Goal: Transaction & Acquisition: Purchase product/service

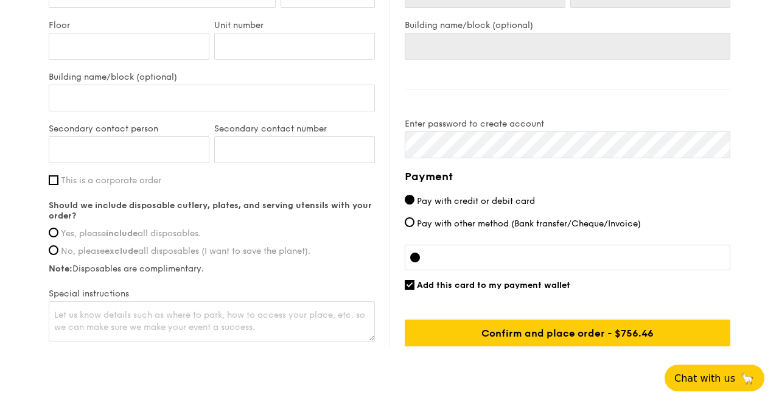
scroll to position [858, 0]
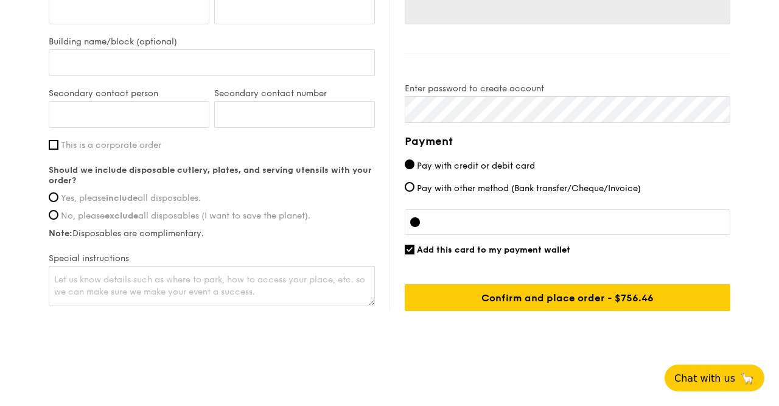
click at [167, 193] on span "Yes, please include all disposables." at bounding box center [131, 198] width 140 height 10
click at [58, 192] on input "Yes, please include all disposables." at bounding box center [54, 197] width 10 height 10
radio input "true"
click at [66, 283] on textarea at bounding box center [212, 286] width 326 height 40
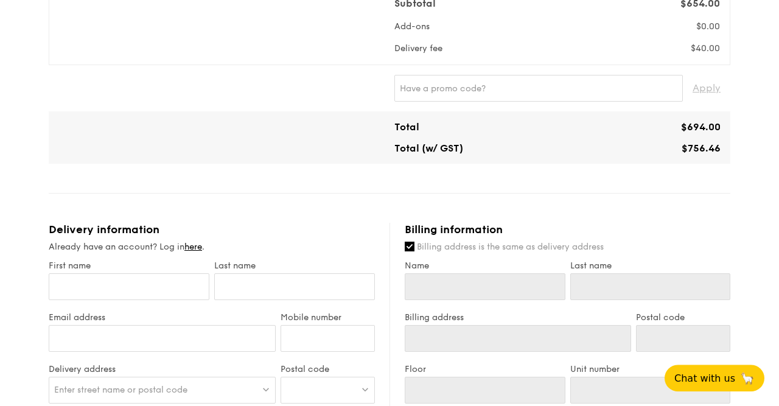
scroll to position [478, 0]
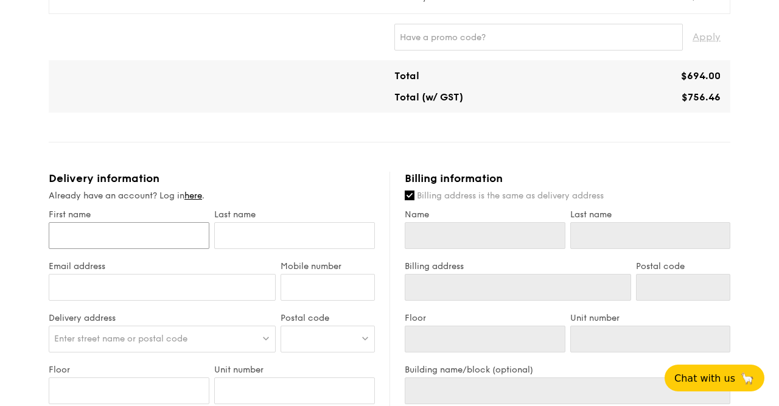
click at [121, 229] on input "First name" at bounding box center [129, 235] width 161 height 27
type input "N"
type input "Na"
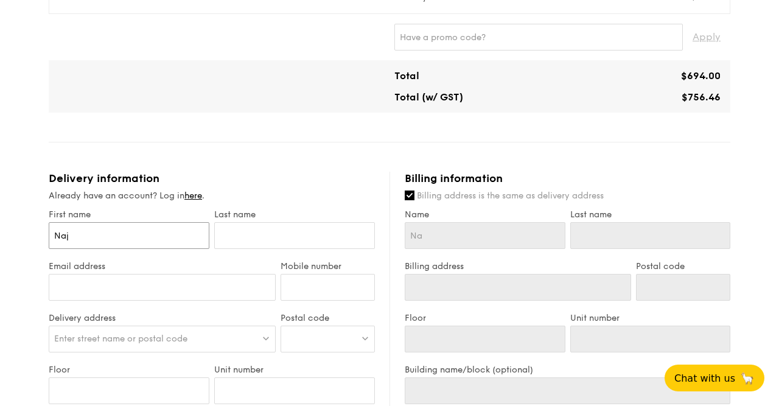
type input "Naji"
type input "[PERSON_NAME]"
type input "Najiah"
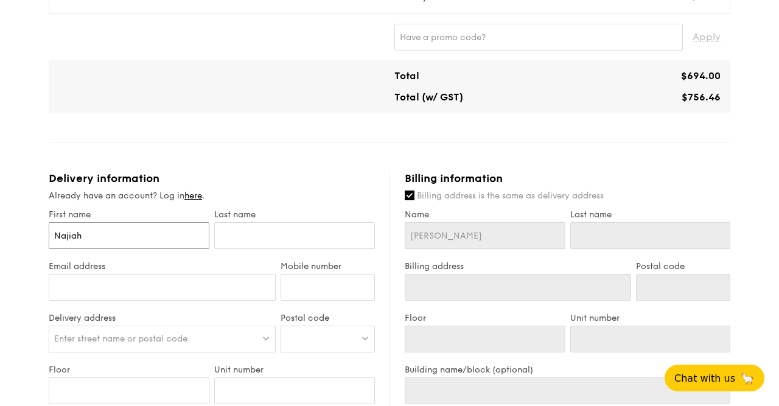
type input "Najiah"
type input "N"
type input "Na"
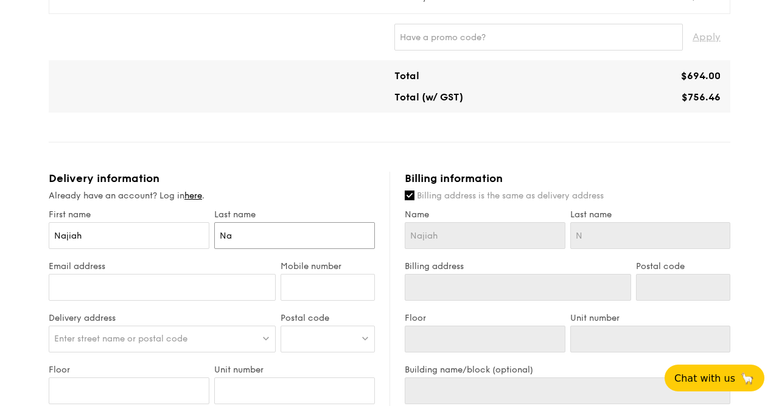
type input "Na"
click at [231, 237] on input "Na" at bounding box center [294, 235] width 161 height 27
type input "Nas"
type input "Nasi"
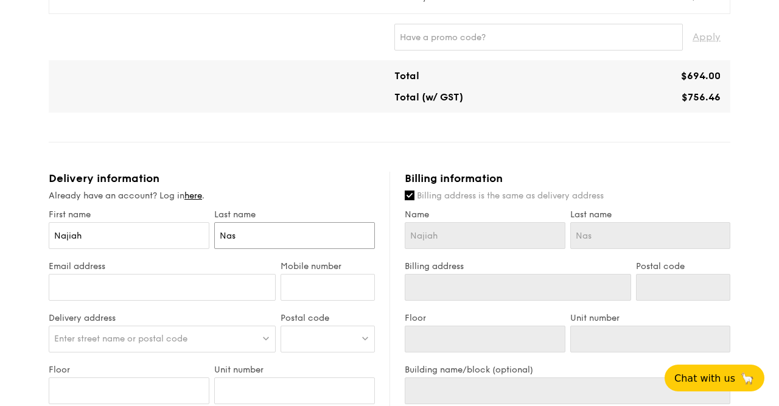
type input "Nasi"
type input "[PERSON_NAME]"
type input "[EMAIL_ADDRESS][DOMAIN_NAME]"
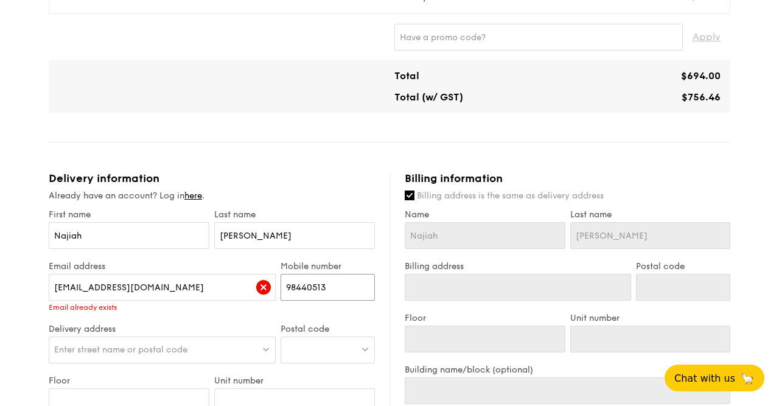
type input "98440513"
click at [212, 340] on div "Enter street name or postal code" at bounding box center [162, 349] width 227 height 27
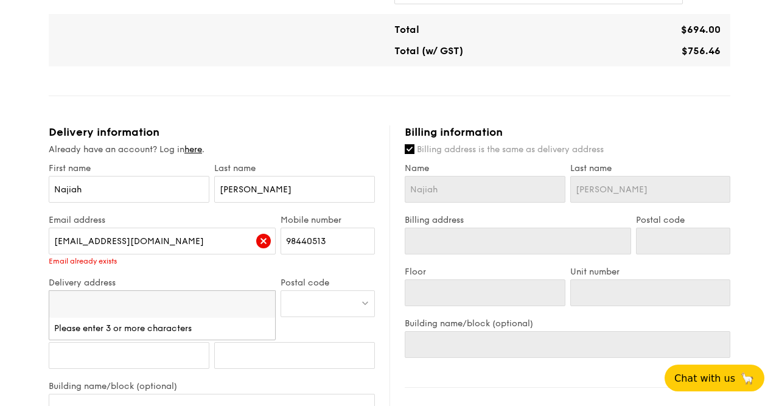
scroll to position [605, 0]
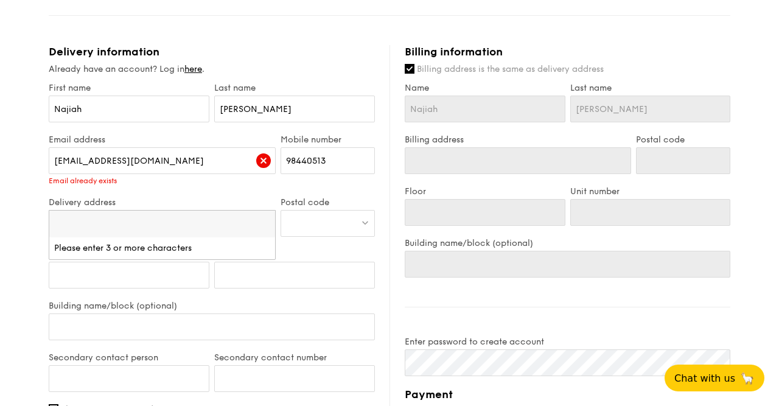
click at [334, 216] on div at bounding box center [328, 223] width 94 height 27
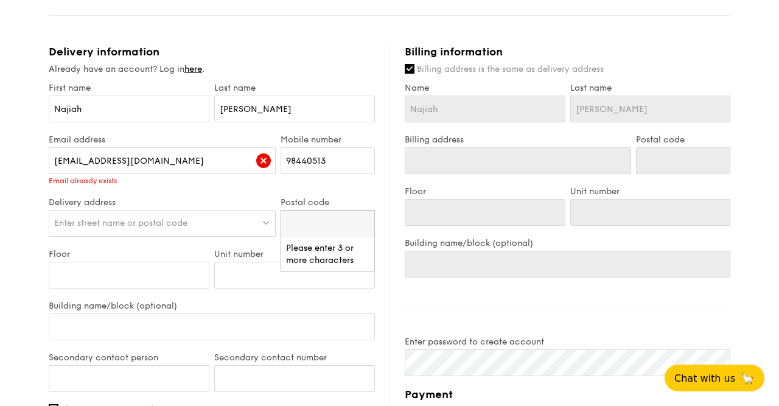
click at [333, 217] on input "search" at bounding box center [327, 224] width 93 height 27
click at [121, 221] on span "Enter street name or postal code" at bounding box center [120, 223] width 133 height 10
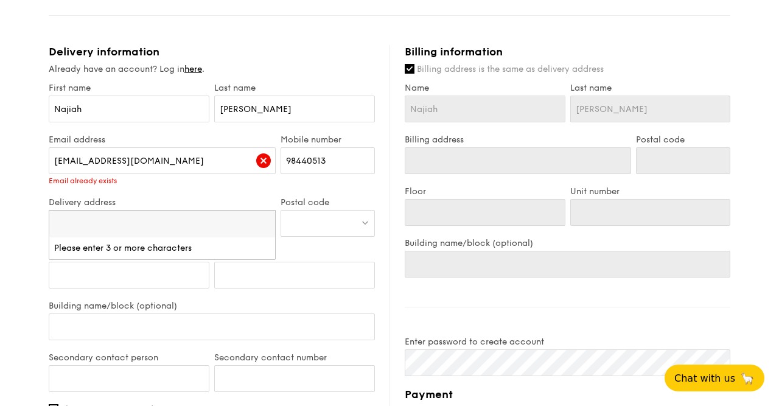
click at [18, 277] on div "1 - Select menu 2 - Select items 3 - Check out Mini Buffet $21.80 /guest ($23.7…" at bounding box center [389, 20] width 779 height 1202
click at [175, 149] on input "[EMAIL_ADDRESS][DOMAIN_NAME]" at bounding box center [162, 160] width 227 height 27
click at [22, 155] on div "1 - Select menu 2 - Select items 3 - Check out Mini Buffet $21.80 /guest ($23.7…" at bounding box center [389, 20] width 779 height 1202
click at [198, 65] on link "here" at bounding box center [193, 69] width 18 height 10
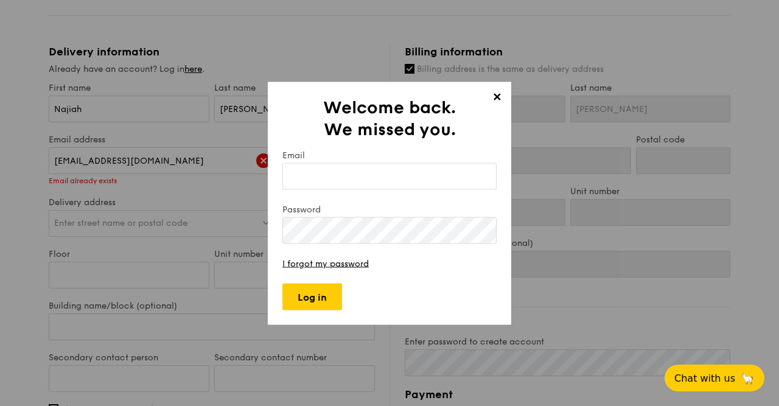
click at [324, 172] on input "Email" at bounding box center [389, 175] width 214 height 27
type input "[EMAIL_ADDRESS][DOMAIN_NAME]"
click at [329, 288] on input "Log in" at bounding box center [312, 296] width 60 height 27
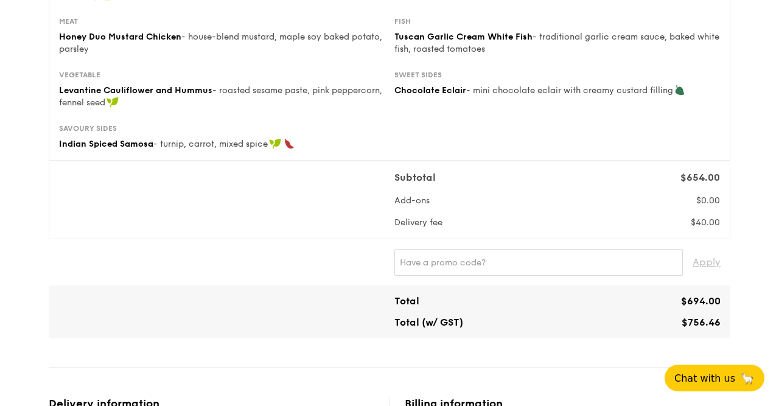
scroll to position [506, 0]
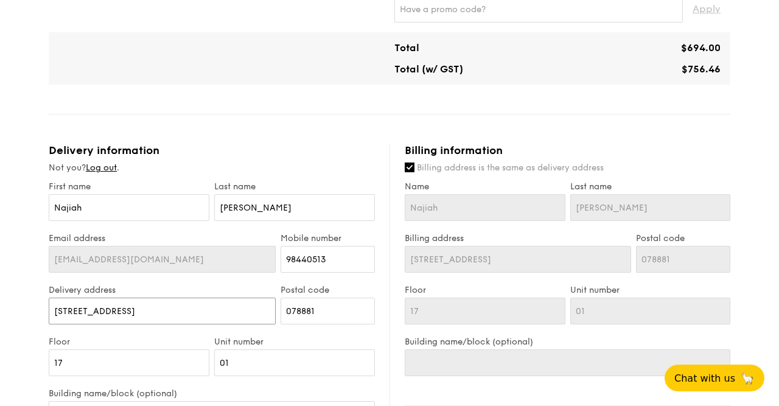
click at [173, 308] on input "[STREET_ADDRESS]" at bounding box center [162, 311] width 227 height 27
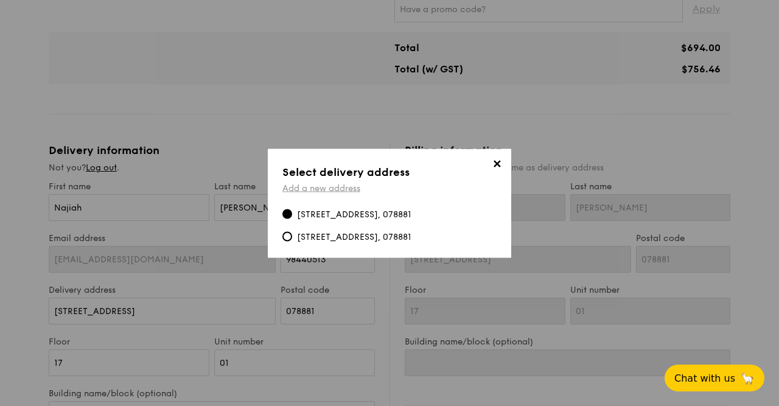
click at [321, 186] on link "Add a new address" at bounding box center [321, 188] width 78 height 10
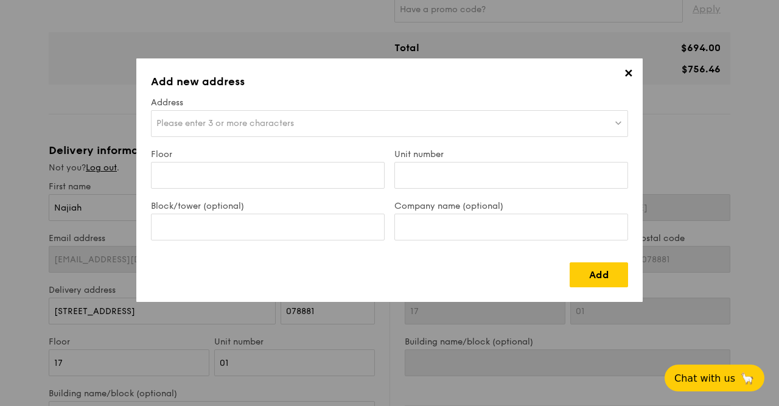
click at [204, 124] on span "Please enter 3 or more characters" at bounding box center [225, 123] width 138 height 10
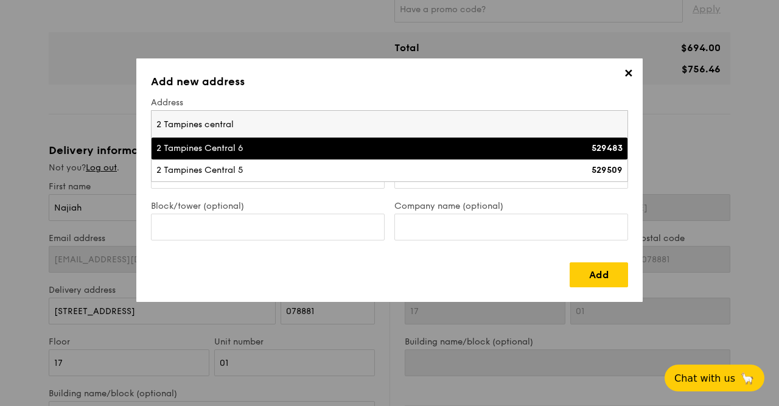
type input "2 Tampines central"
click at [234, 152] on div "2 Tampines Central 6" at bounding box center [331, 148] width 350 height 12
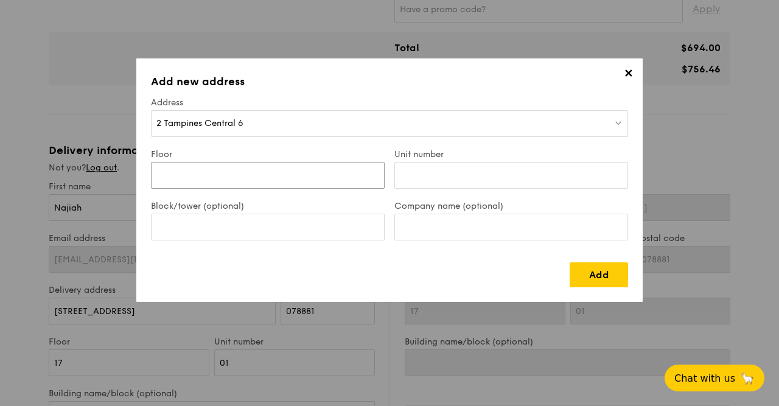
click at [202, 184] on input "Floor" at bounding box center [268, 175] width 234 height 27
type input "01"
click at [418, 222] on input "Company name (optional)" at bounding box center [511, 227] width 234 height 27
click at [230, 223] on input "Block/tower (optional)" at bounding box center [268, 227] width 234 height 27
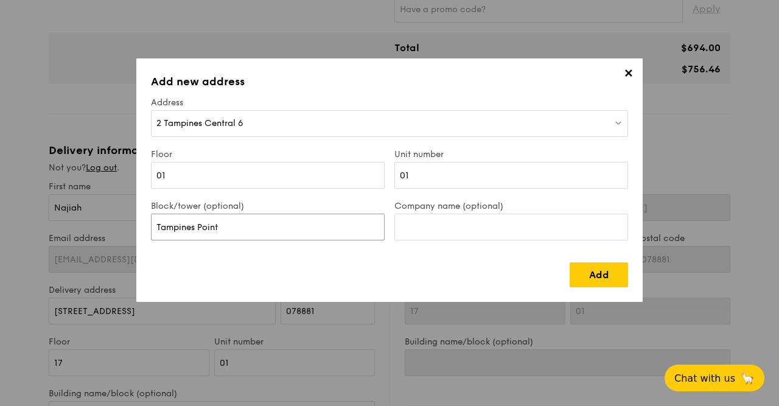
type input "Tampines Point"
type input "SkyHop by [PERSON_NAME]"
click at [282, 120] on div "2 Tampines Central 6" at bounding box center [389, 123] width 477 height 27
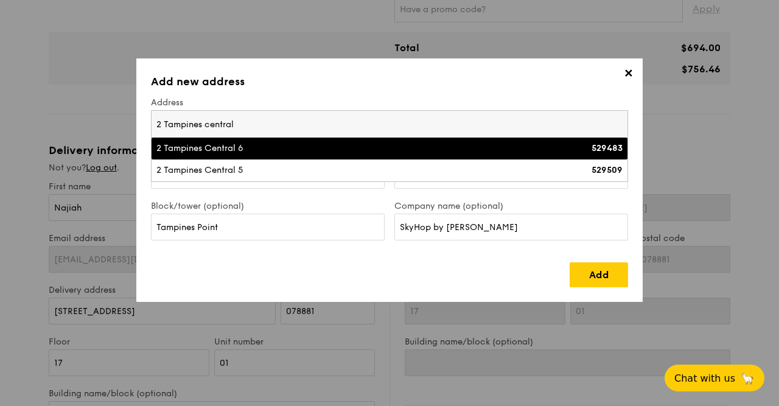
click at [576, 152] on div "529483" at bounding box center [564, 148] width 117 height 12
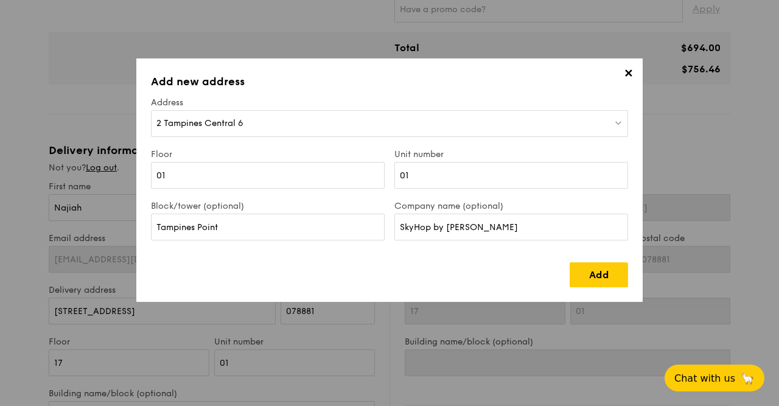
click at [605, 287] on div "✕ Add new address Address 2 Tampines Central 6 Floor 01 Unit number 01 Block/to…" at bounding box center [389, 179] width 506 height 243
click at [598, 269] on link "Add" at bounding box center [599, 274] width 58 height 25
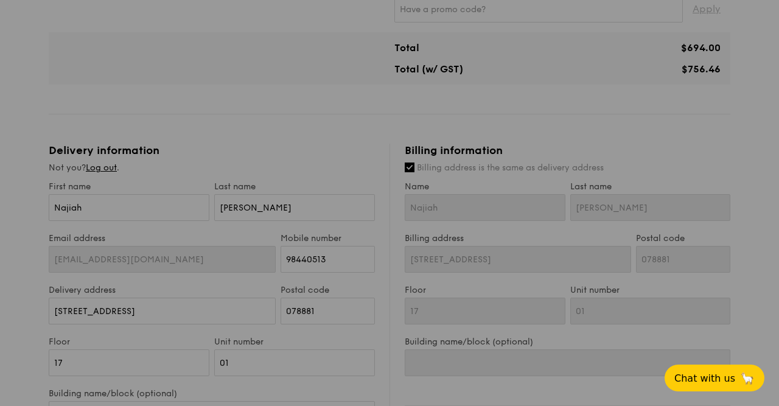
type input "2 Tampines Central 6"
type input "529483"
type input "01"
type input "Tampines Point"
type input "2 Tampines Central 6"
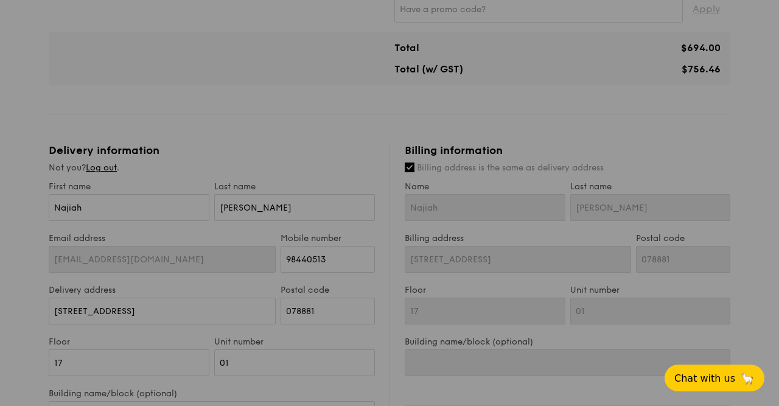
type input "529483"
type input "01"
type input "Tampines Point"
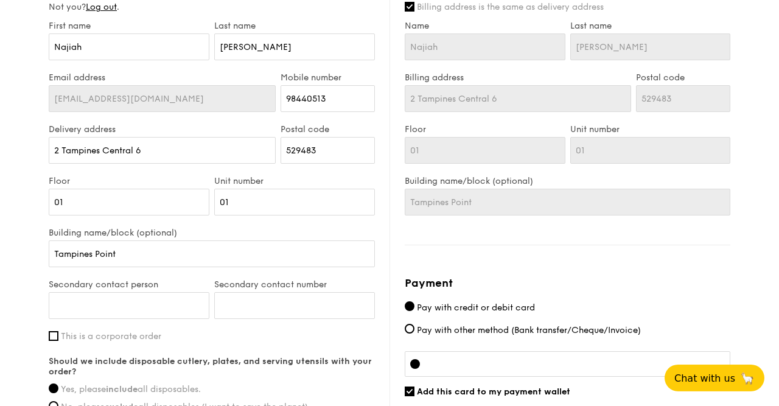
scroll to position [696, 0]
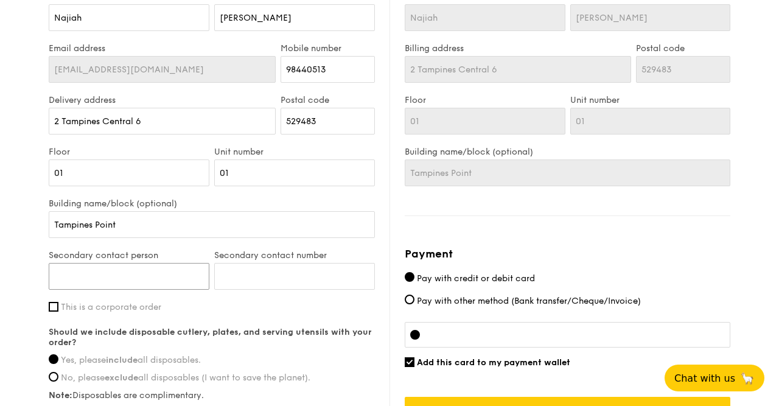
click at [170, 278] on input "Secondary contact person" at bounding box center [129, 276] width 161 height 27
type input "Isa"
type input "91803809"
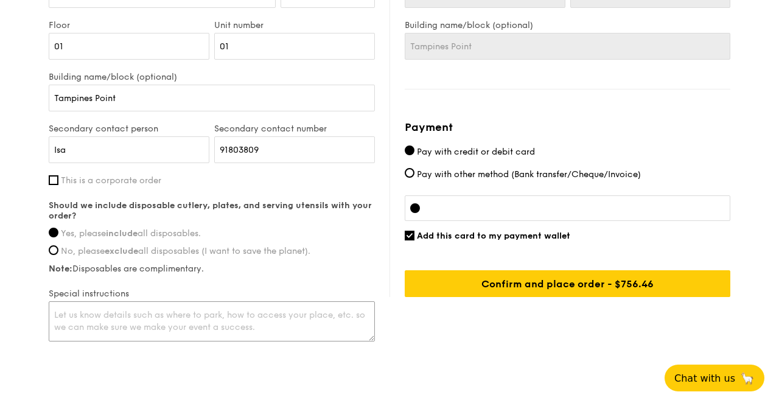
click at [313, 313] on textarea at bounding box center [212, 321] width 326 height 40
click at [162, 318] on textarea at bounding box center [212, 321] width 326 height 40
type textarea "T"
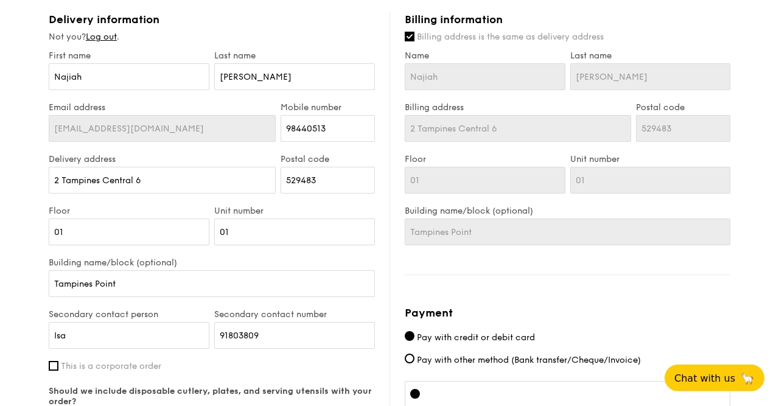
scroll to position [570, 0]
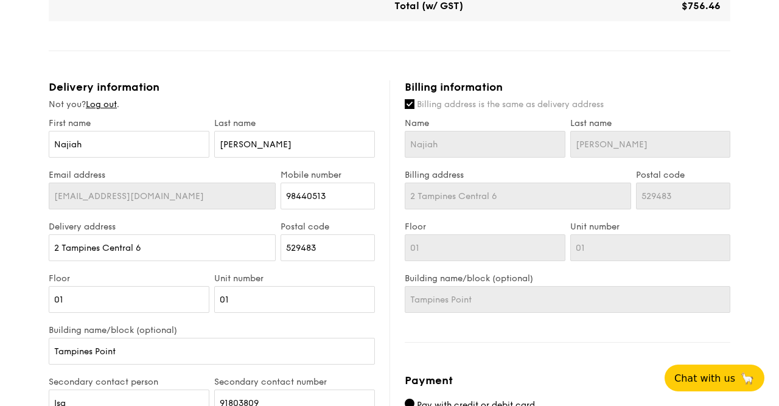
type textarea "This is an indoor playground. It is located right beside the drop-off point."
click at [559, 192] on input "2 Tampines Central 6" at bounding box center [518, 196] width 226 height 27
click at [411, 105] on input "Billing address is the same as delivery address" at bounding box center [410, 104] width 10 height 10
checkbox input "false"
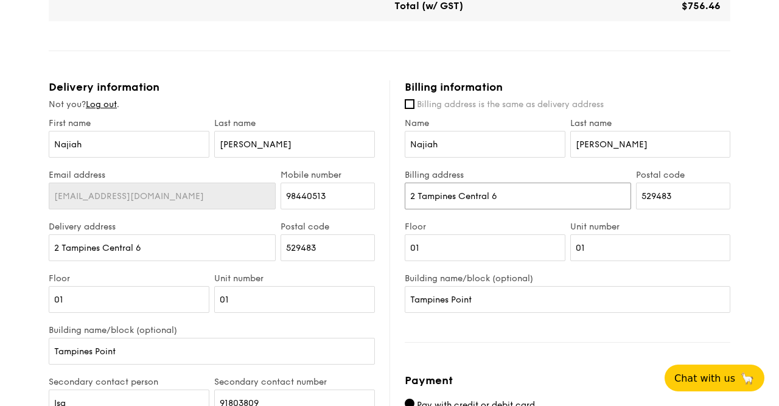
drag, startPoint x: 511, startPoint y: 194, endPoint x: 222, endPoint y: 189, distance: 288.5
click at [405, 190] on input "2 Tampines Central 6" at bounding box center [518, 196] width 226 height 27
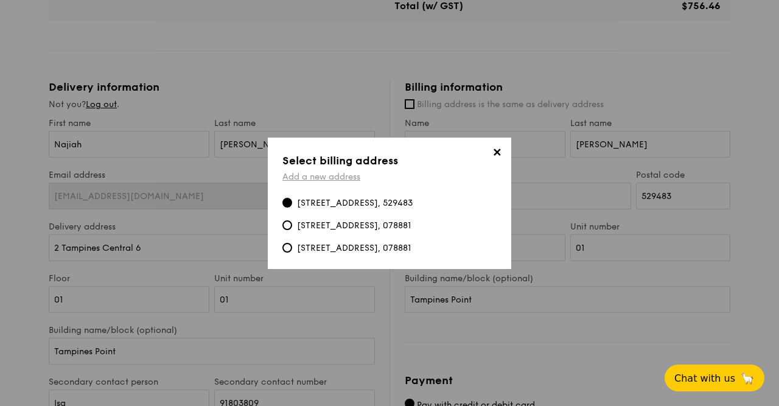
click at [341, 173] on link "Add a new address" at bounding box center [321, 177] width 78 height 10
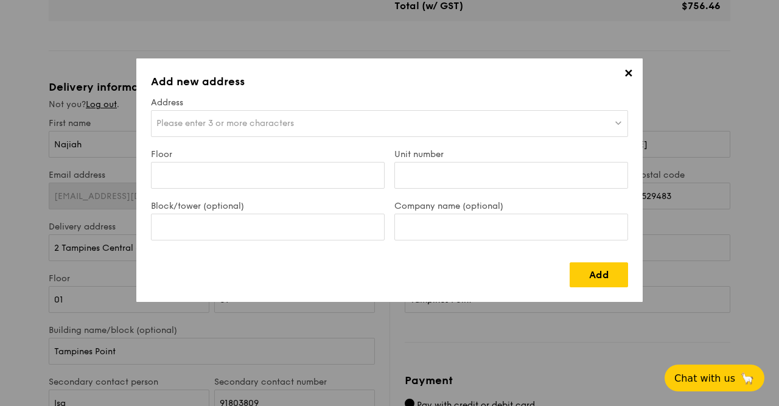
click at [235, 124] on span "Please enter 3 or more characters" at bounding box center [225, 123] width 138 height 10
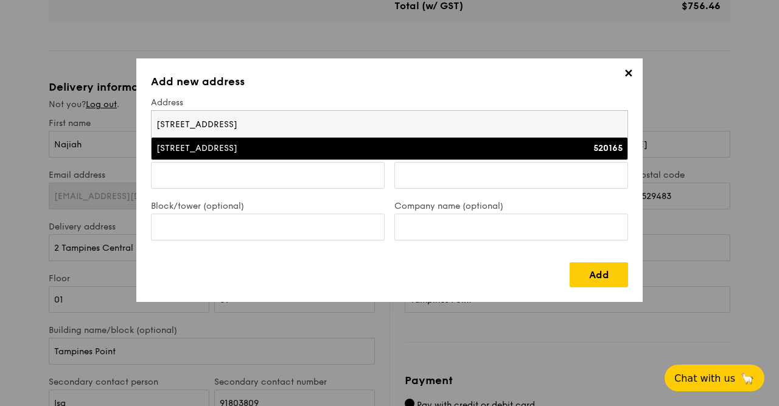
type input "[STREET_ADDRESS]"
click at [227, 150] on div "[STREET_ADDRESS]" at bounding box center [331, 148] width 350 height 12
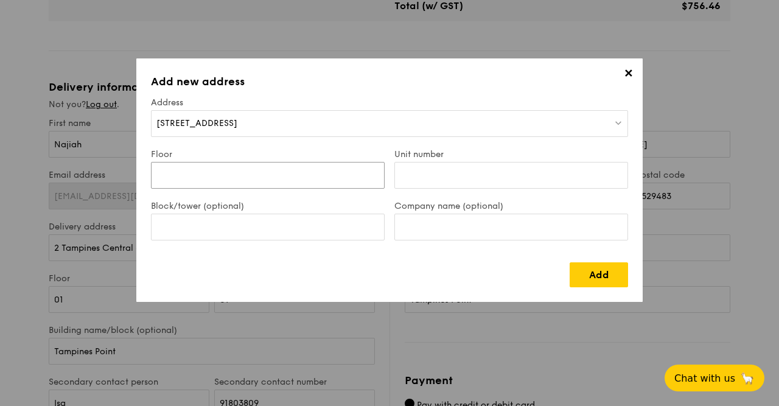
click at [222, 175] on input "Floor" at bounding box center [268, 175] width 234 height 27
type input "05"
type input "376"
click at [579, 276] on link "Add" at bounding box center [599, 274] width 58 height 25
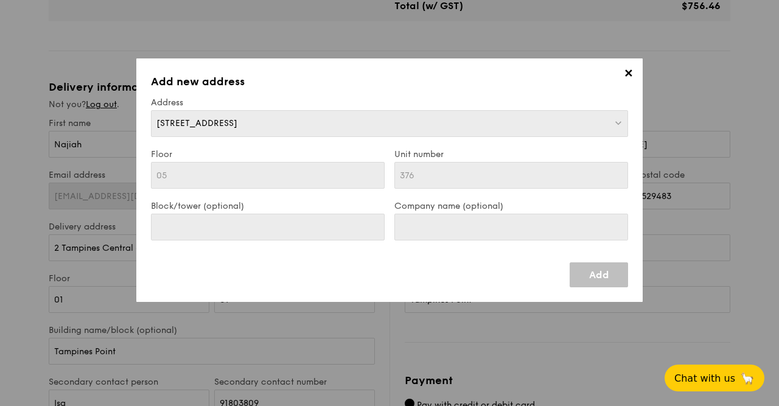
type input "[STREET_ADDRESS]"
type input "520165"
type input "05"
type input "376"
type input "[STREET_ADDRESS]"
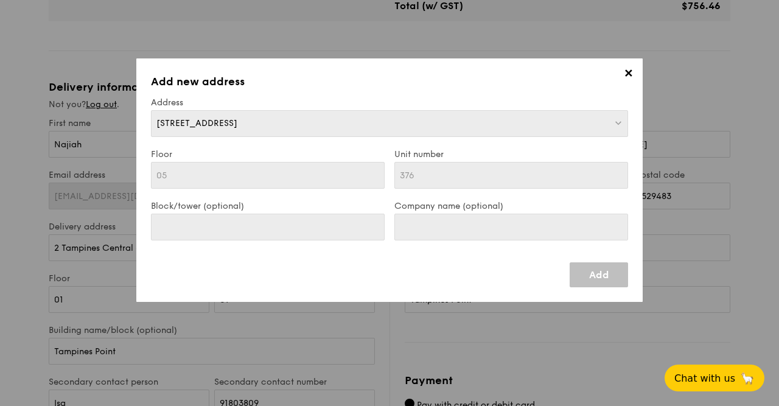
type input "520165"
type input "05"
type input "376"
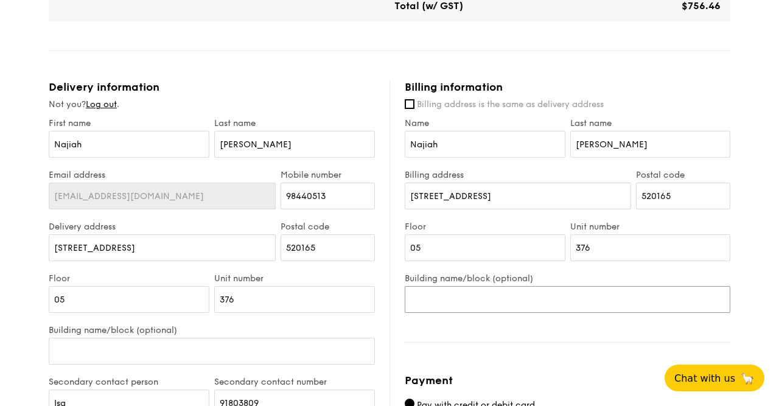
click at [497, 300] on input "Building name/block (optional)" at bounding box center [568, 299] width 326 height 27
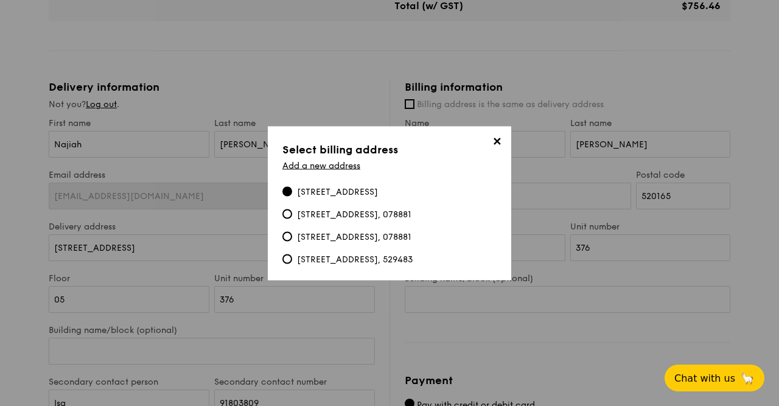
click at [496, 138] on span "✕" at bounding box center [496, 142] width 17 height 17
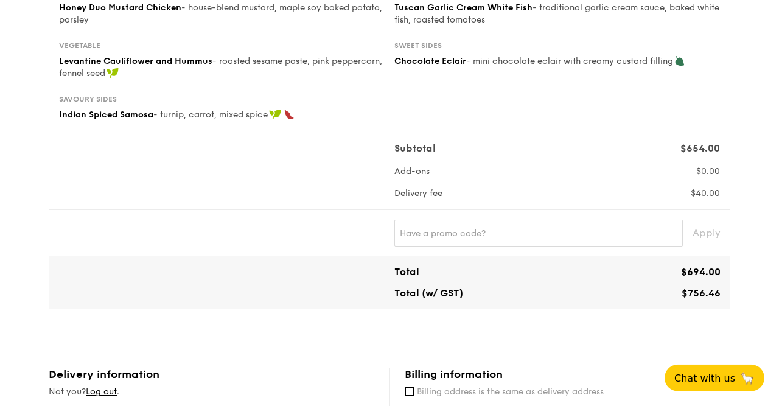
scroll to position [283, 0]
click at [495, 224] on input "text" at bounding box center [538, 232] width 288 height 27
type input "WELCOMEFEAST"
click at [710, 234] on span "Apply" at bounding box center [706, 232] width 28 height 27
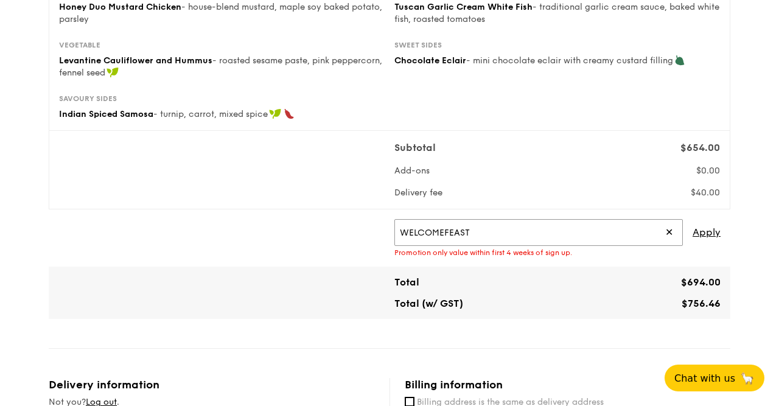
drag, startPoint x: 484, startPoint y: 237, endPoint x: 192, endPoint y: 222, distance: 292.4
click at [394, 233] on input "WELCOMEFEAST" at bounding box center [538, 232] width 288 height 27
click at [185, 227] on div "Apply Promotion only value within first 4 weeks of sign up." at bounding box center [390, 238] width 672 height 38
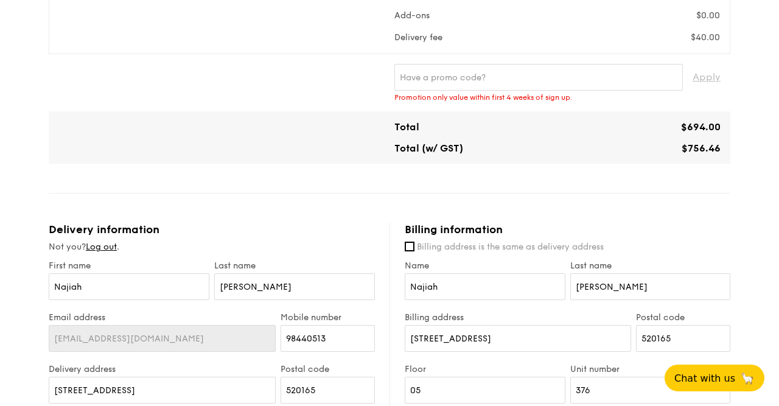
scroll to position [410, 0]
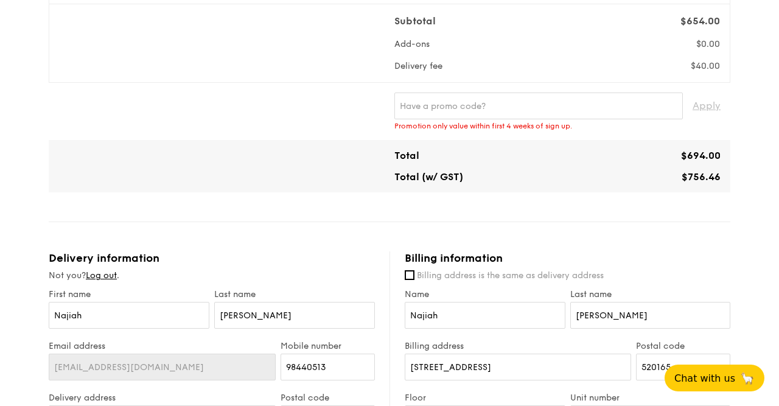
click at [250, 143] on div "Total $694.00 Total (w/ GST) $756.46" at bounding box center [390, 166] width 682 height 52
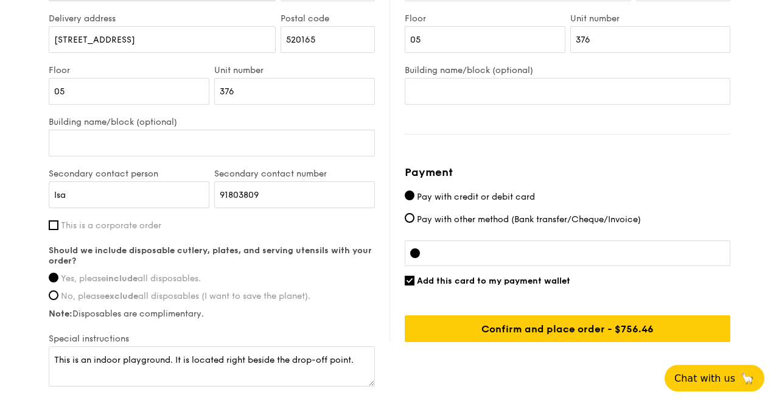
scroll to position [864, 0]
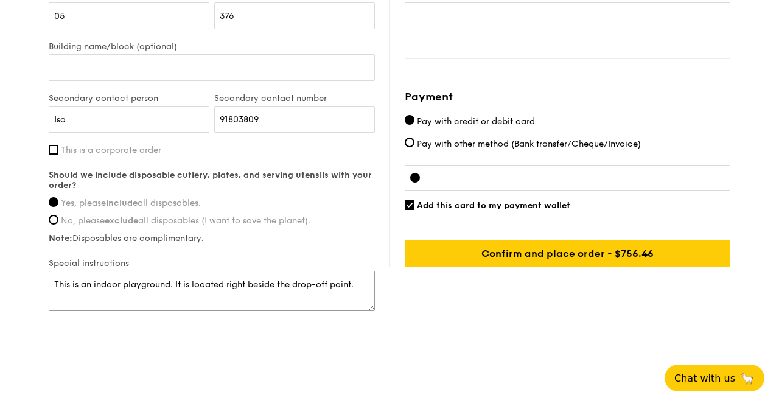
click at [358, 285] on textarea "This is an indoor playground. It is located right beside the drop-off point." at bounding box center [212, 291] width 326 height 40
click at [54, 278] on textarea "This is an indoor playground. It is located right beside the drop-off point." at bounding box center [212, 291] width 326 height 40
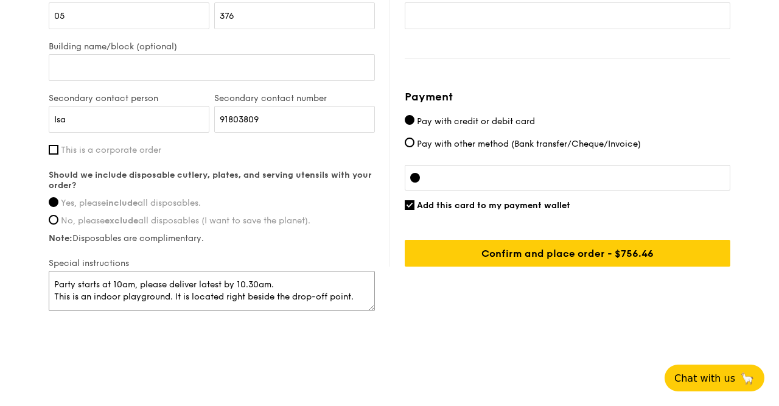
click at [287, 278] on textarea "Party starts at 10am, please deliver latest by 10.30am. This is an indoor playg…" at bounding box center [212, 291] width 326 height 40
click at [137, 283] on textarea "Party starts at 10am, please deliver latest by 10.30am. Thank you! This is an i…" at bounding box center [212, 291] width 326 height 40
click at [360, 293] on textarea "Party starts at 10am and ends at 12pm, please deliver latest by 10.30am. This i…" at bounding box center [212, 291] width 326 height 40
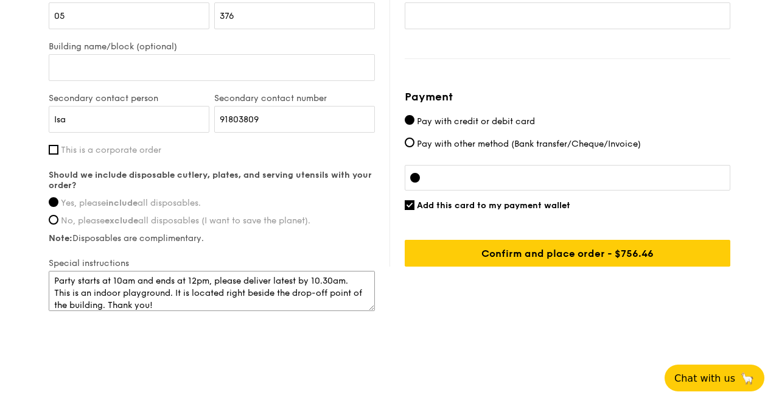
type textarea "Party starts at 10am and ends at 12pm, please deliver latest by 10.30am. This i…"
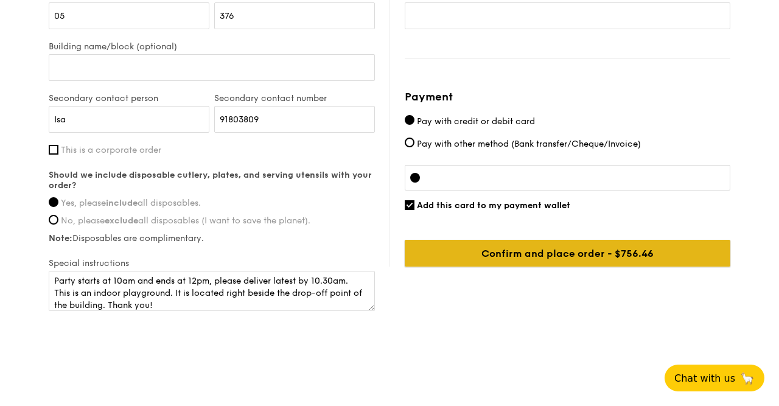
click at [599, 254] on input "Confirm and place order - $756.46" at bounding box center [568, 253] width 326 height 27
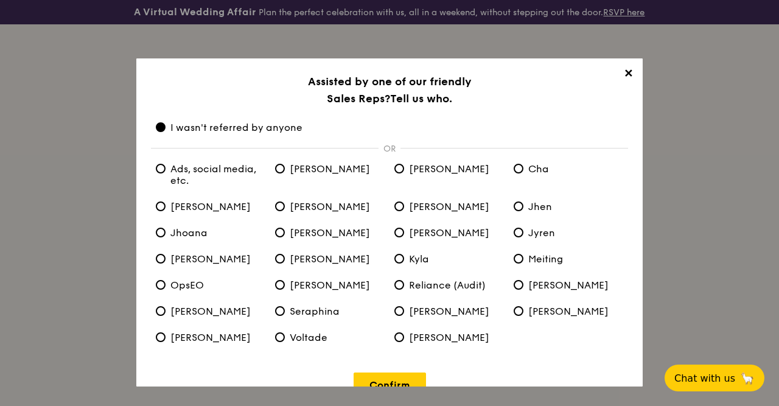
scroll to position [27, 0]
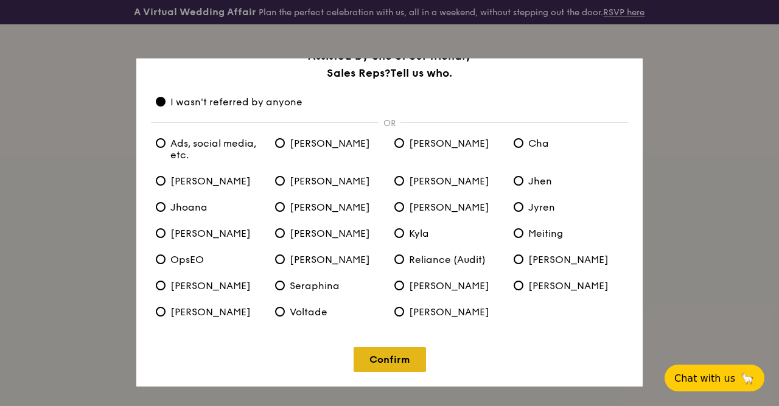
click at [402, 358] on link "Confirm" at bounding box center [390, 359] width 72 height 25
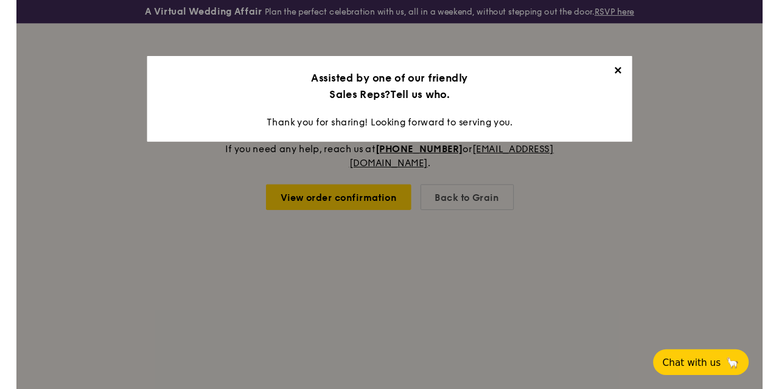
scroll to position [0, 0]
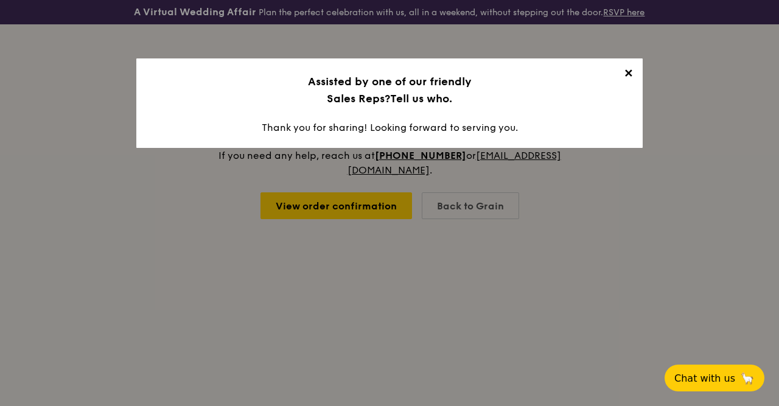
click at [632, 76] on span "✕" at bounding box center [627, 75] width 17 height 17
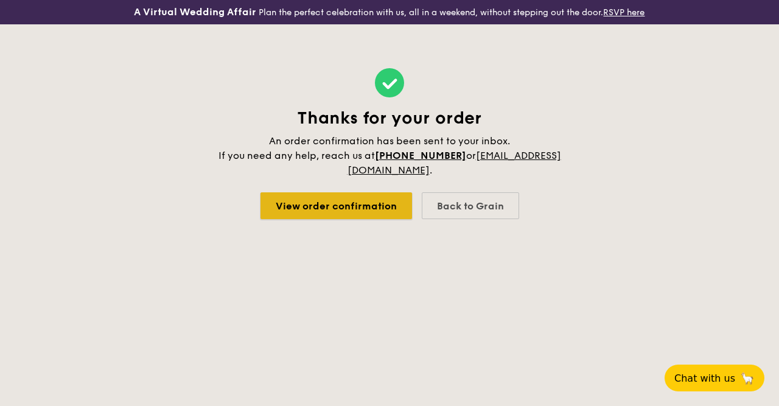
click at [345, 201] on link "View order confirmation" at bounding box center [336, 205] width 152 height 27
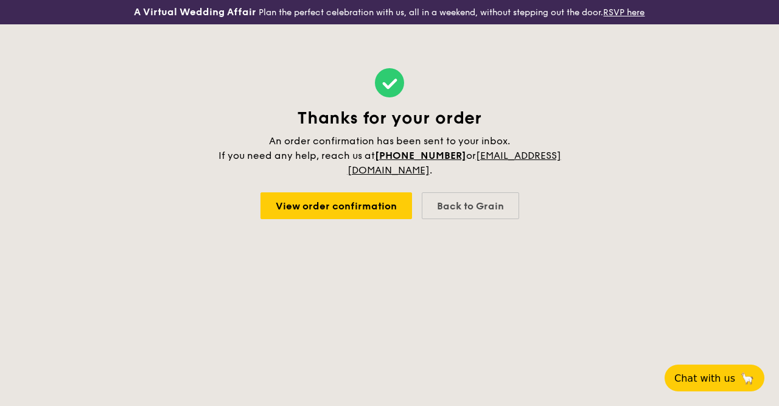
click at [509, 298] on body "A Virtual Wedding Affair Plan the perfect celebration with us, all in a weekend…" at bounding box center [389, 203] width 779 height 406
